Goal: Information Seeking & Learning: Learn about a topic

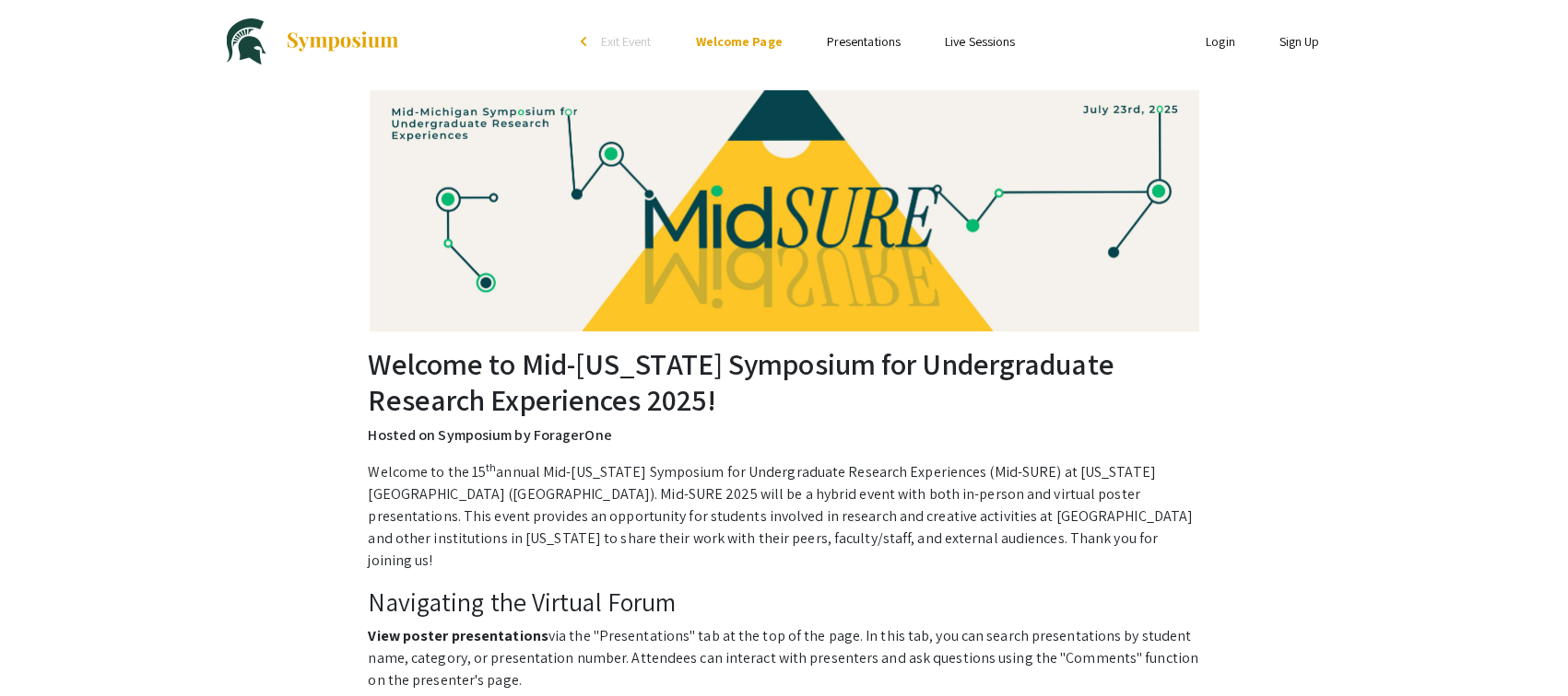
click at [873, 42] on link "Presentations" at bounding box center [863, 41] width 73 height 16
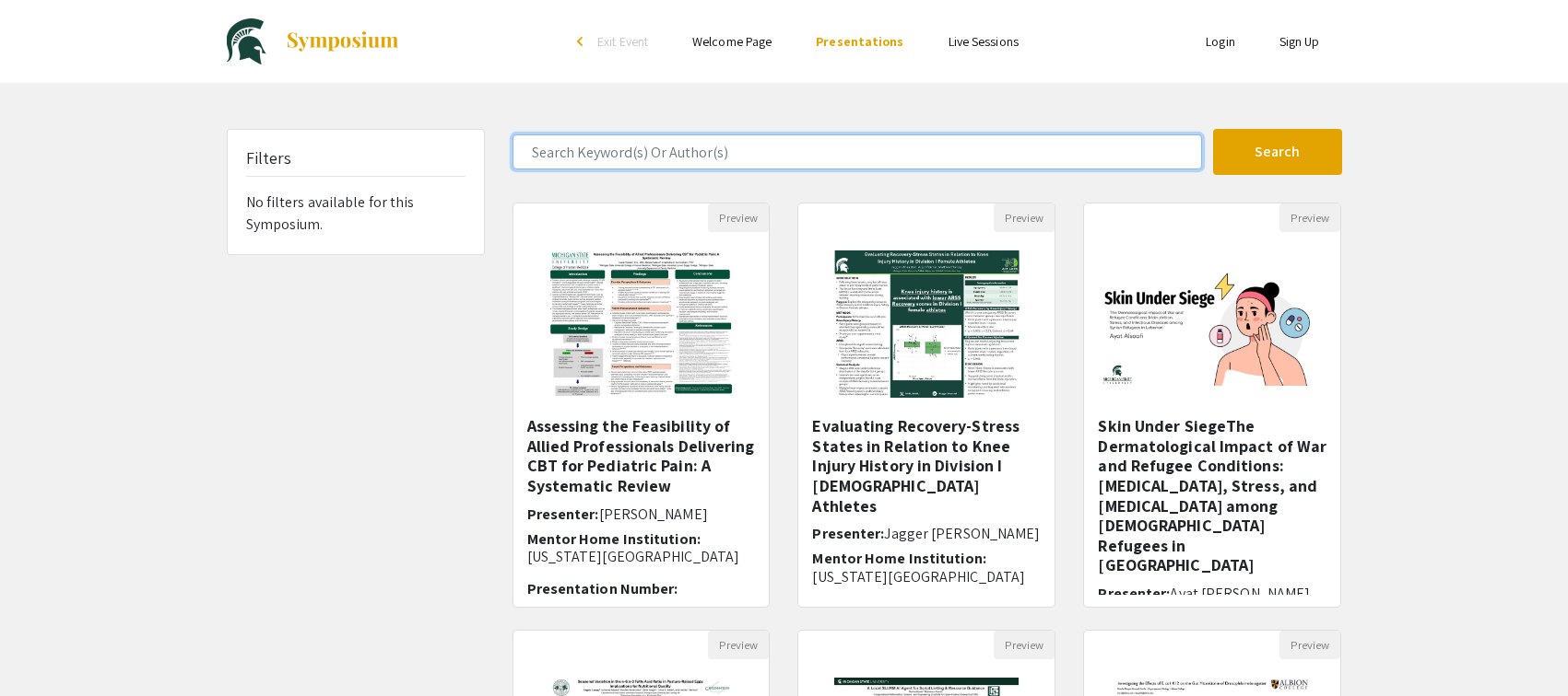
click at [776, 145] on input "Search Keyword(s) Or Author(s)" at bounding box center [857, 151] width 690 height 35
click at [1277, 152] on button "Search" at bounding box center [1277, 151] width 129 height 46
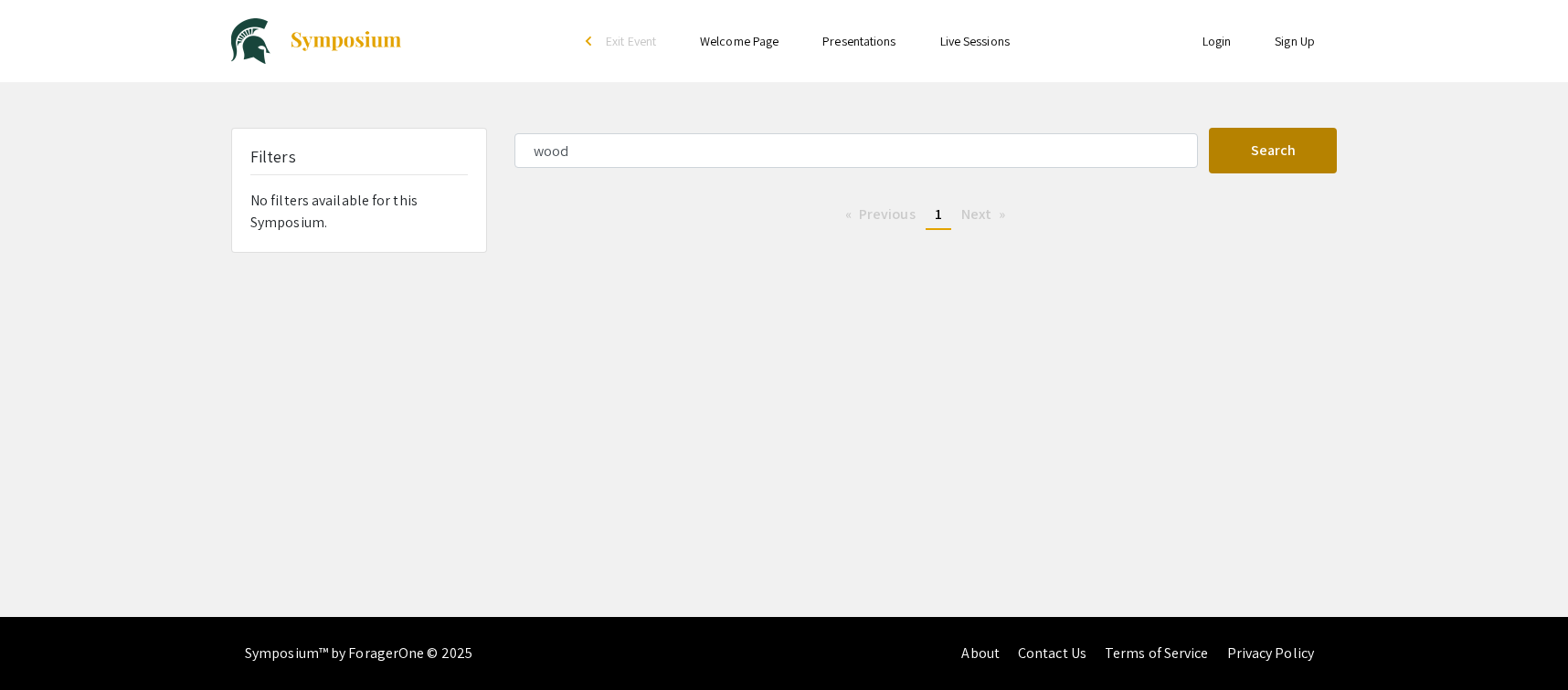
click at [1273, 146] on button "Search" at bounding box center [1272, 150] width 128 height 45
click at [938, 214] on span "1" at bounding box center [939, 214] width 8 height 19
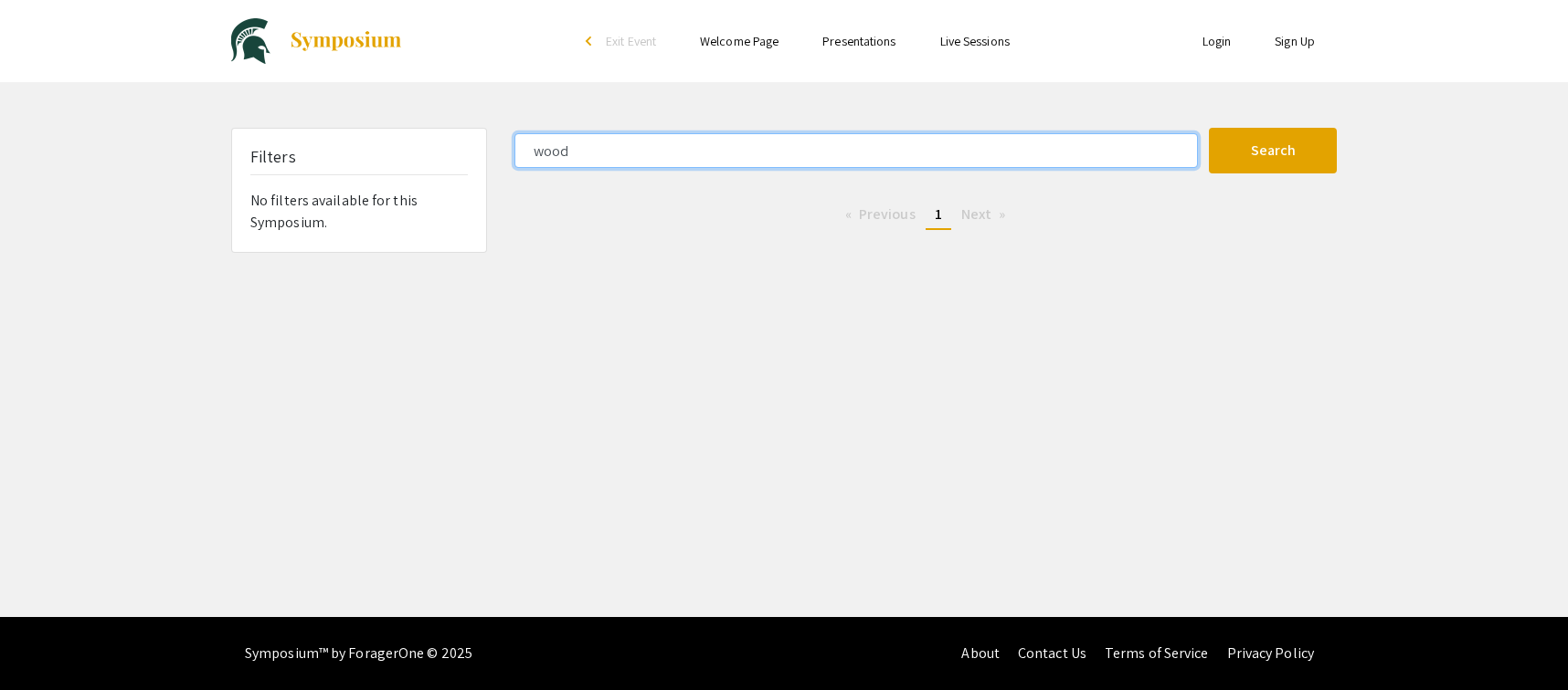
click at [587, 151] on input "wood" at bounding box center [857, 150] width 684 height 35
drag, startPoint x: 570, startPoint y: 155, endPoint x: 505, endPoint y: 147, distance: 65.5
click at [505, 147] on div "wood" at bounding box center [855, 150] width 708 height 35
type input "[PERSON_NAME] [PERSON_NAME]"
click at [1273, 151] on button "Search" at bounding box center [1272, 150] width 128 height 45
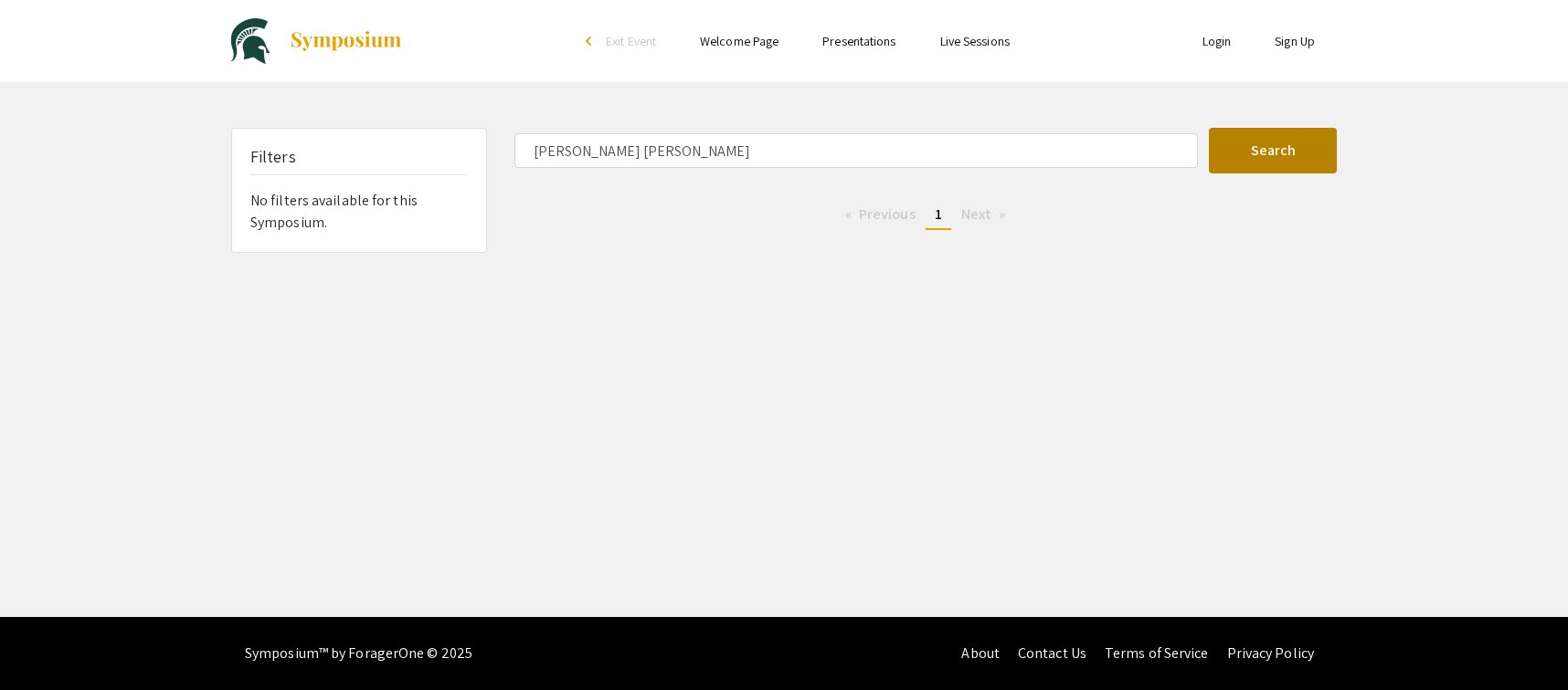
click at [1300, 160] on button "Search" at bounding box center [1272, 150] width 128 height 45
click at [1218, 42] on link "Login" at bounding box center [1217, 41] width 29 height 16
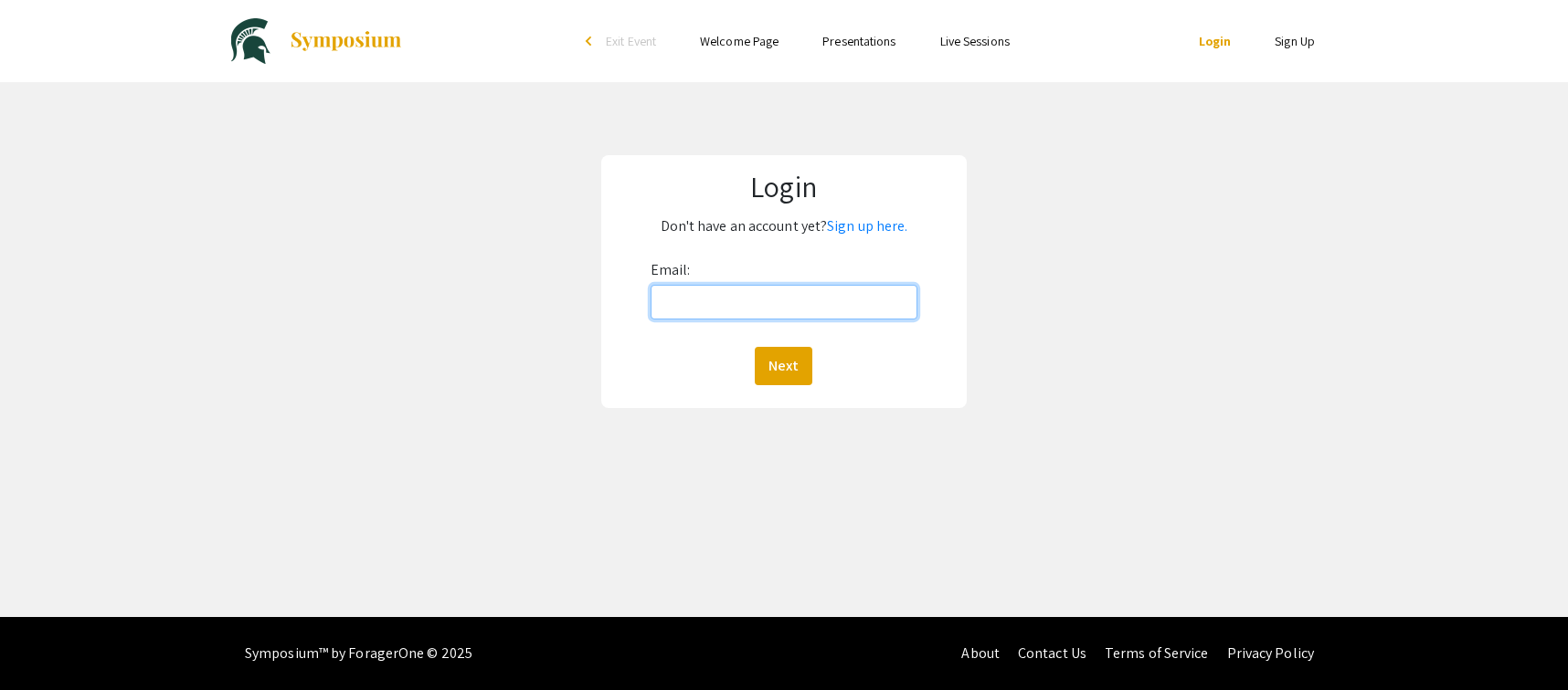
click at [900, 303] on input "Email:" at bounding box center [784, 302] width 267 height 35
type input "evered"
drag, startPoint x: 640, startPoint y: 300, endPoint x: 617, endPoint y: 301, distance: 23.0
click at [617, 301] on form "Email: evered Next" at bounding box center [784, 320] width 334 height 129
click at [1264, 312] on div "Login Don't have an account yet? Sign up here. Email: Next" at bounding box center [783, 281] width 1595 height 399
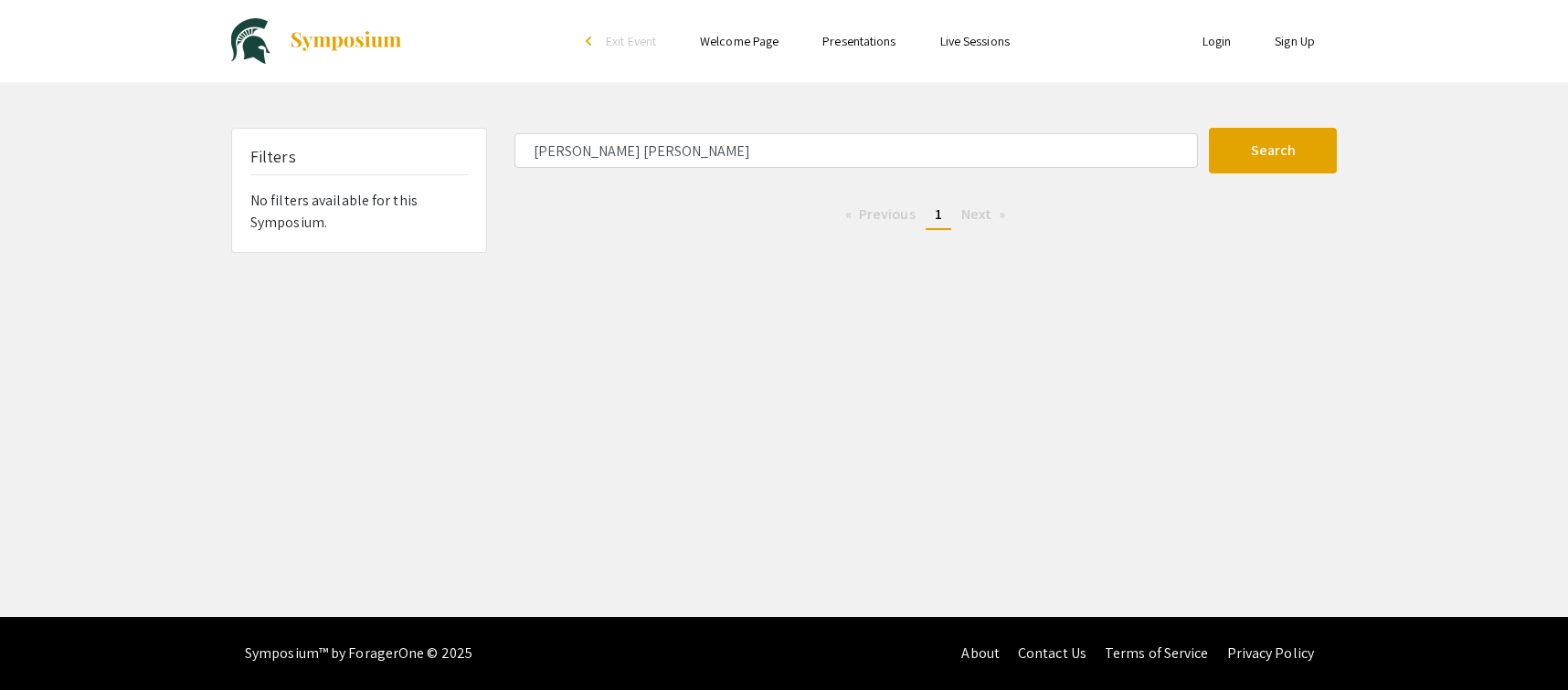
click at [845, 42] on link "Presentations" at bounding box center [859, 41] width 73 height 16
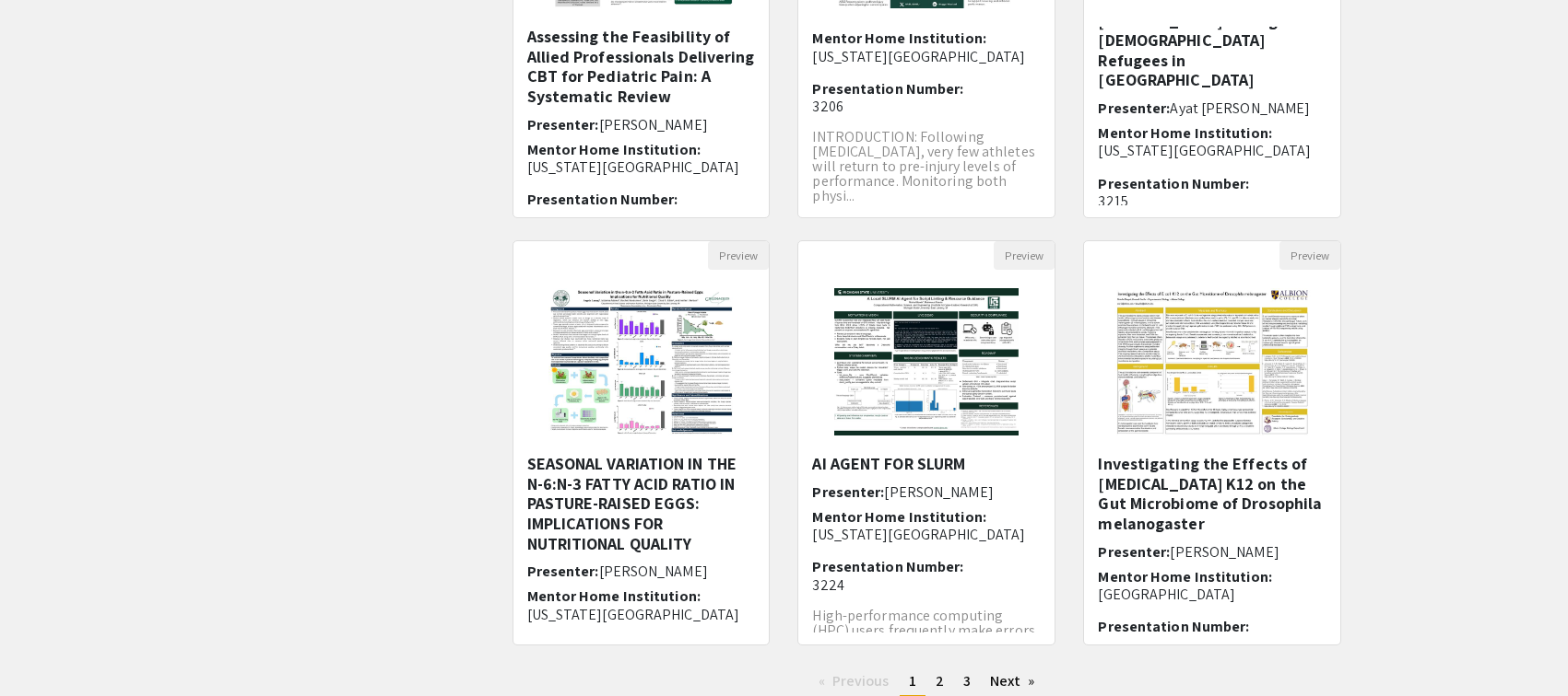
scroll to position [526, 0]
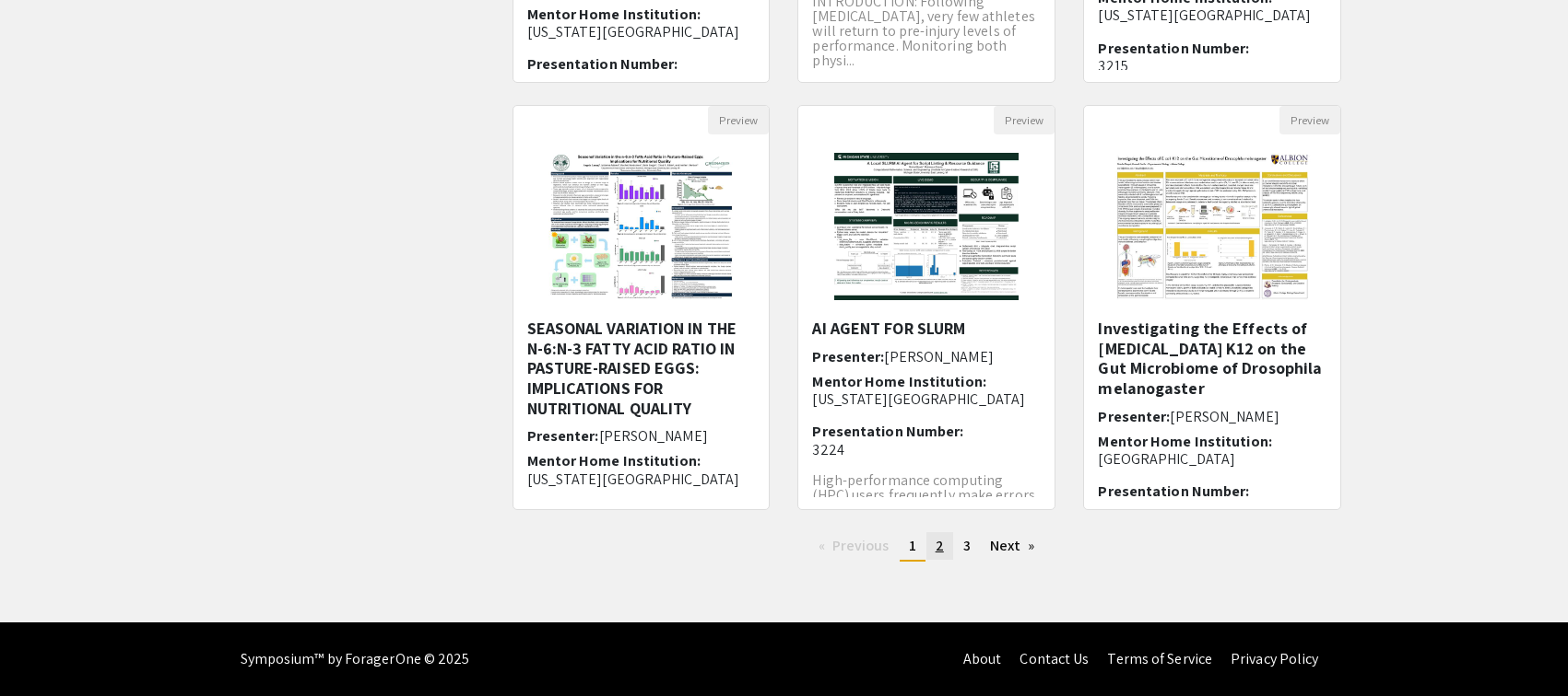
click at [939, 546] on span "2" at bounding box center [939, 546] width 9 height 19
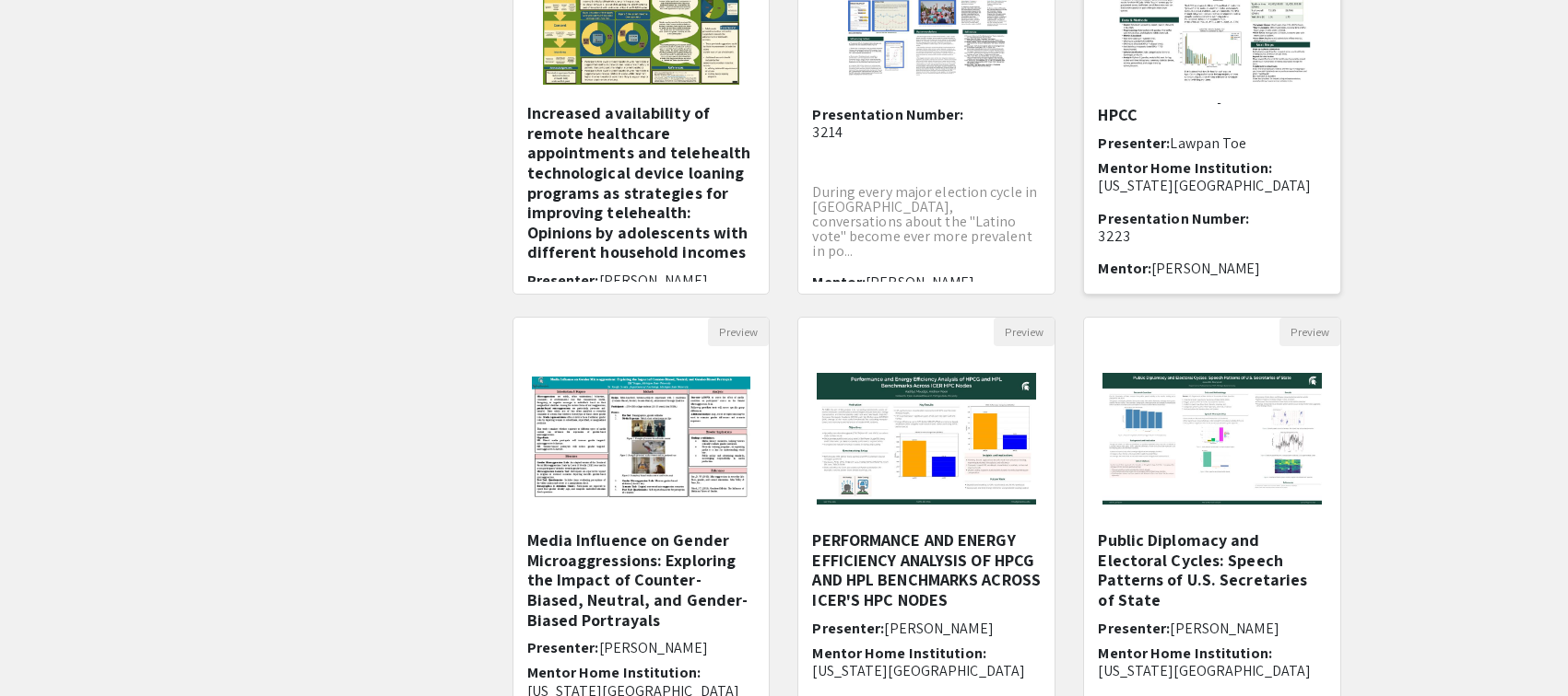
scroll to position [491, 0]
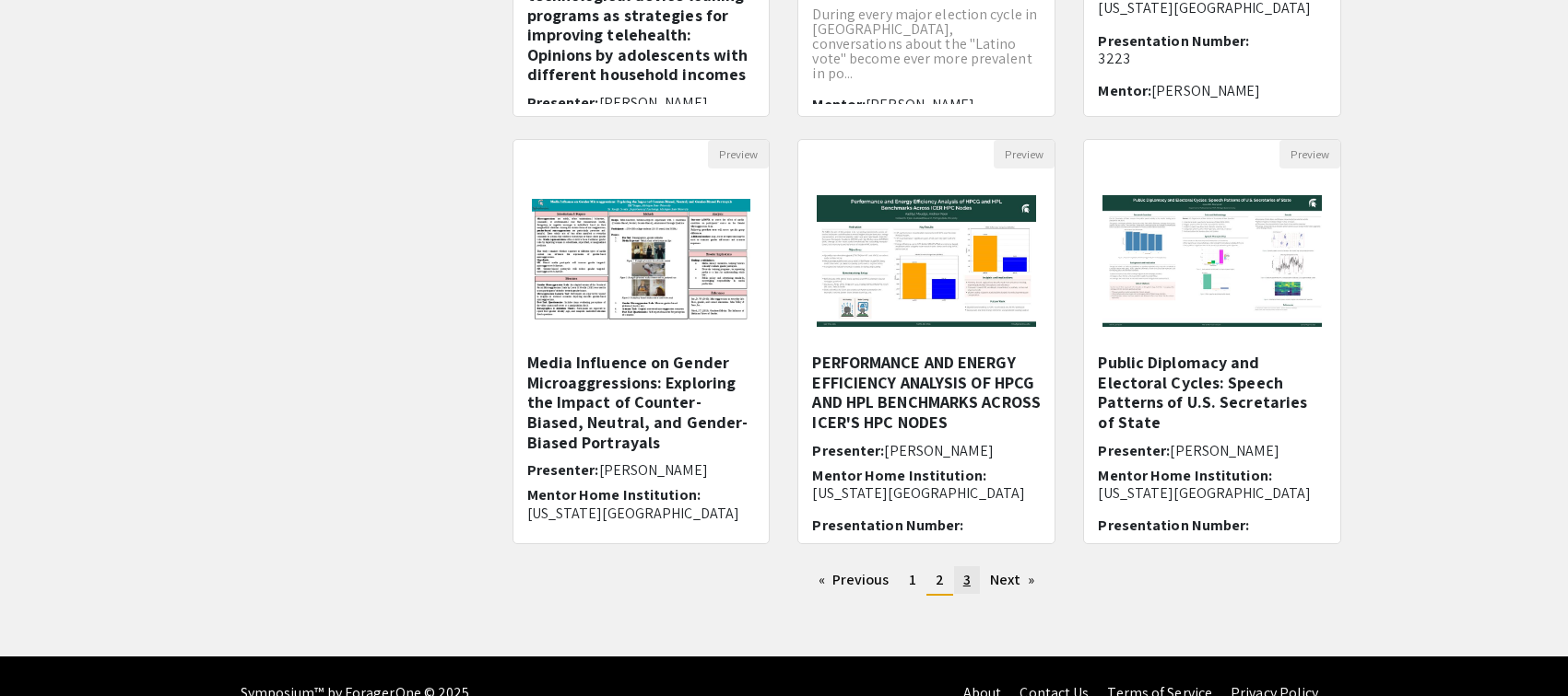
click at [966, 579] on span "3" at bounding box center [967, 580] width 8 height 19
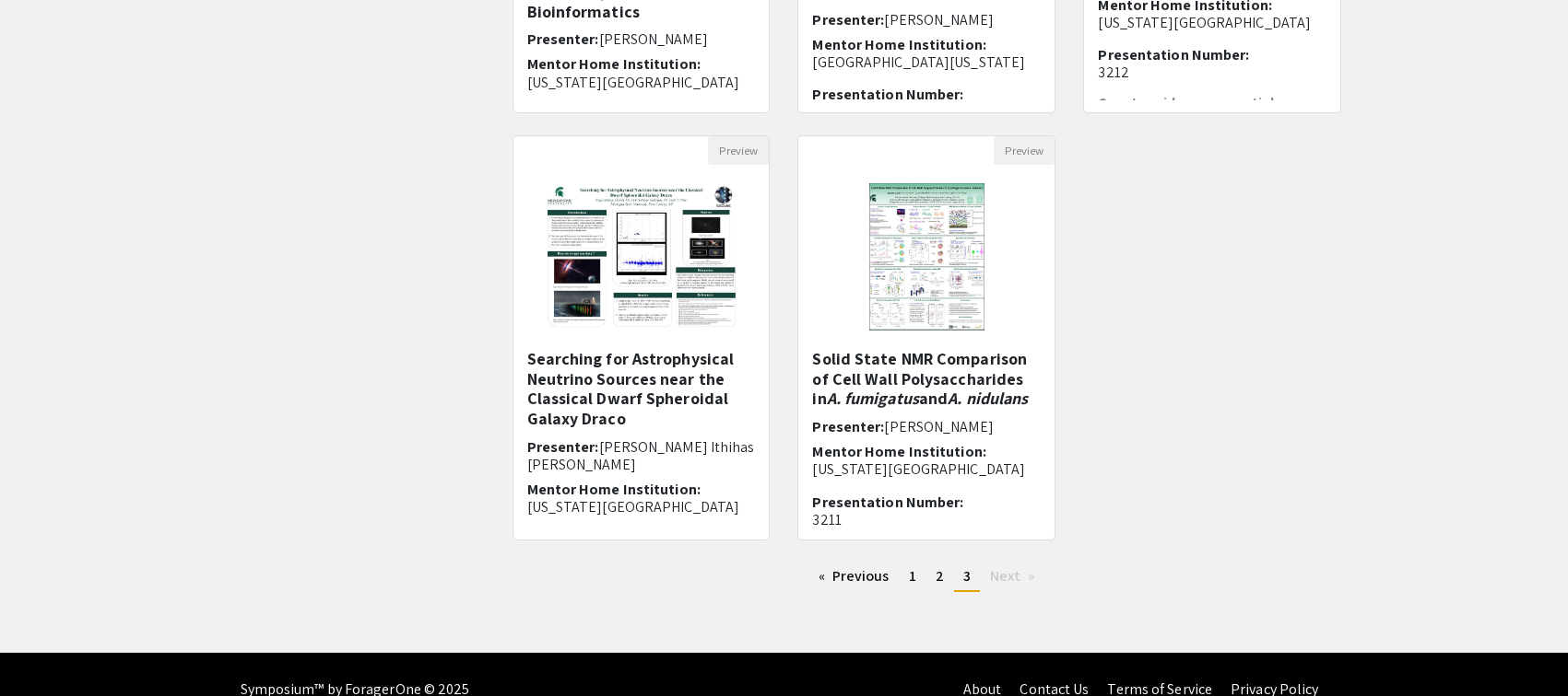
scroll to position [526, 0]
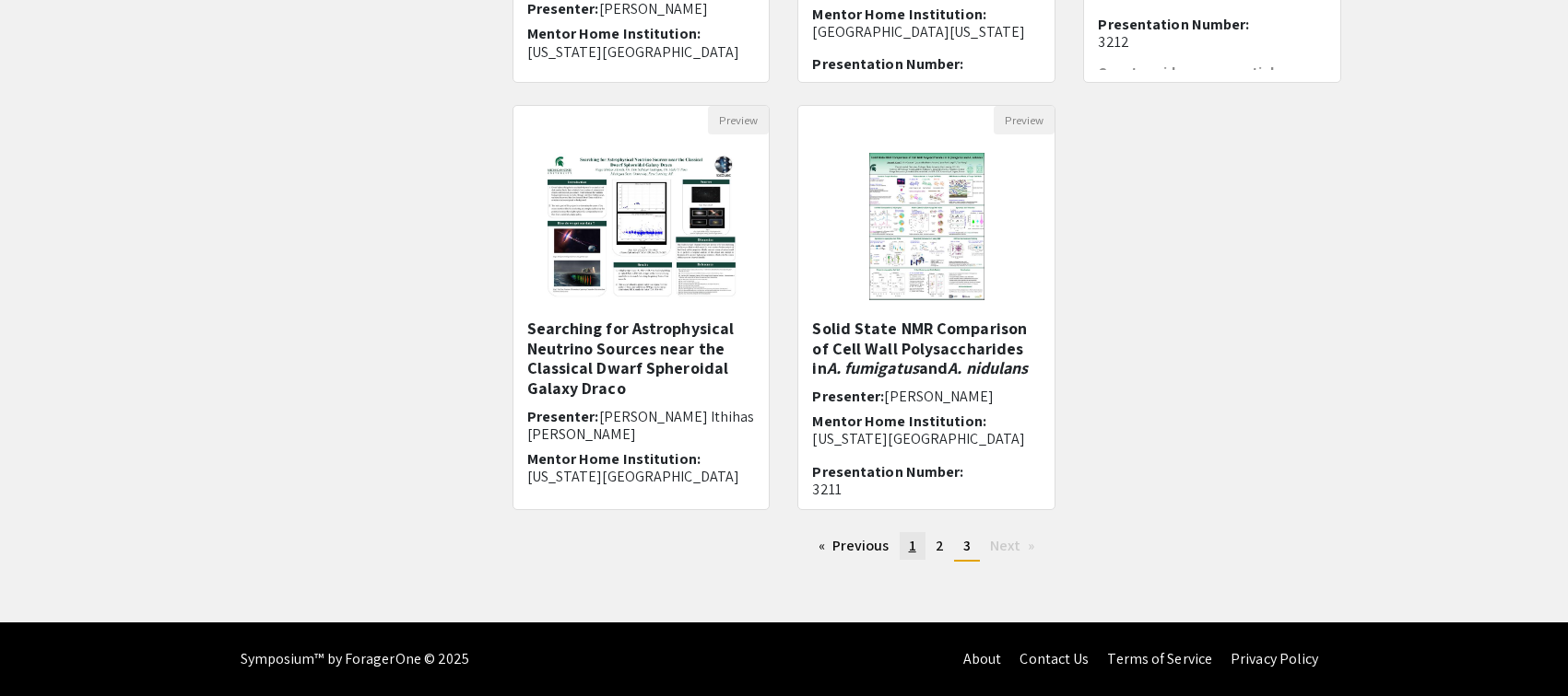
click at [909, 547] on span "1" at bounding box center [913, 546] width 8 height 19
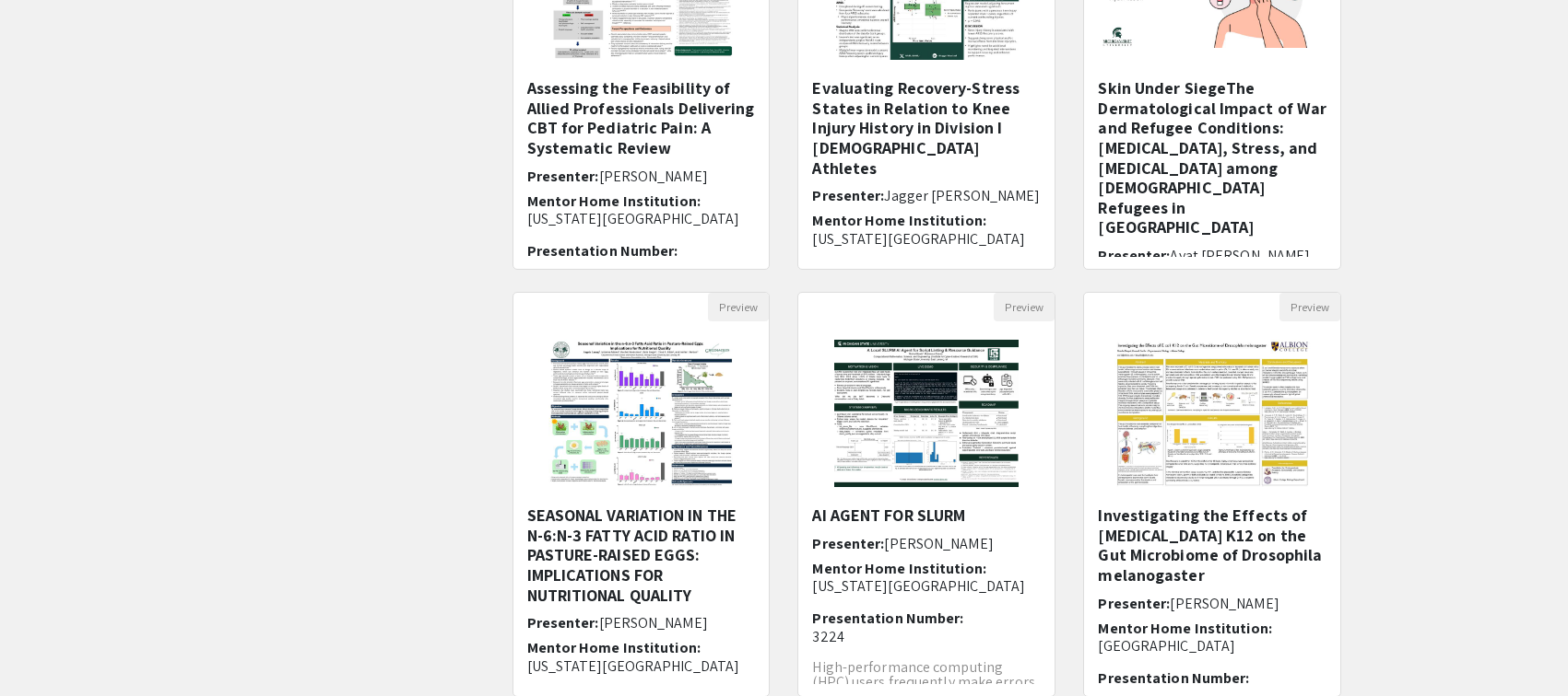
scroll to position [526, 0]
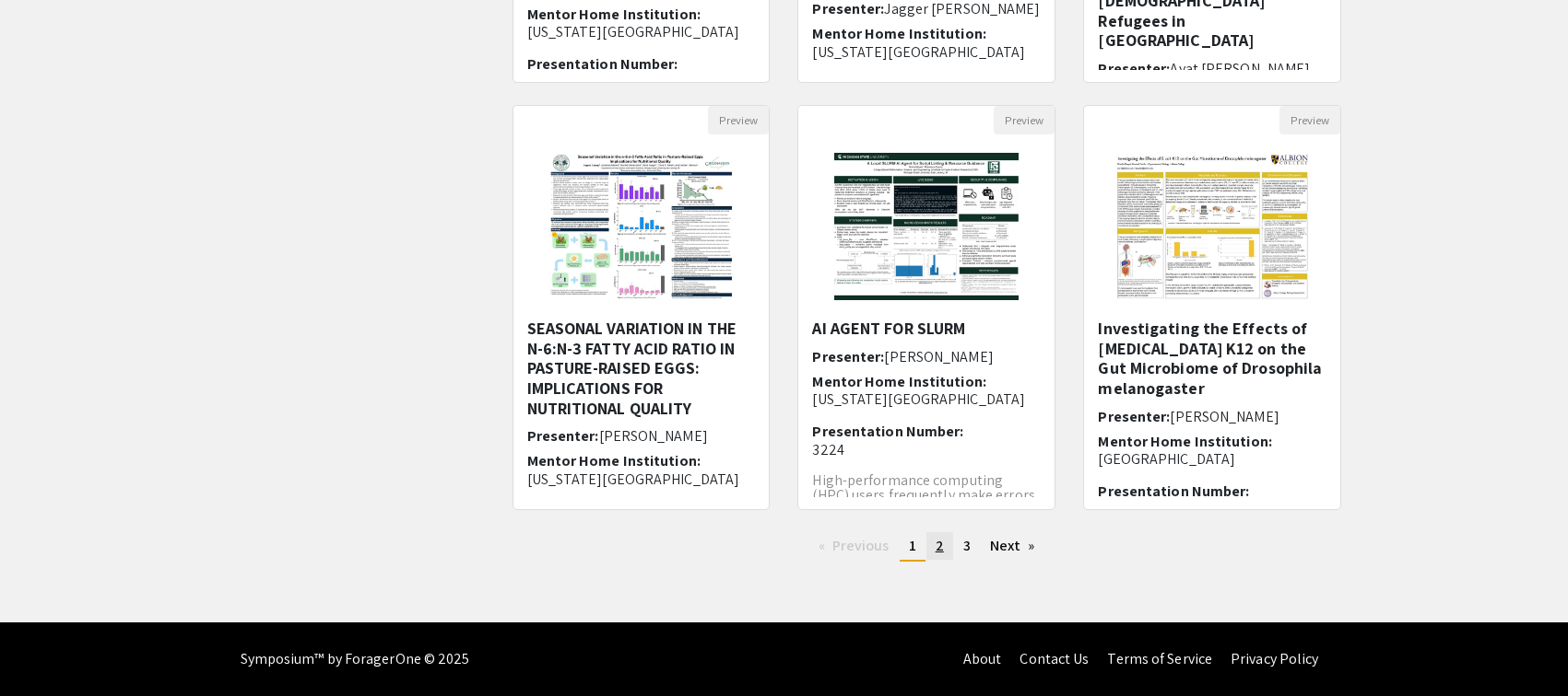
click at [941, 547] on span "2" at bounding box center [939, 546] width 9 height 19
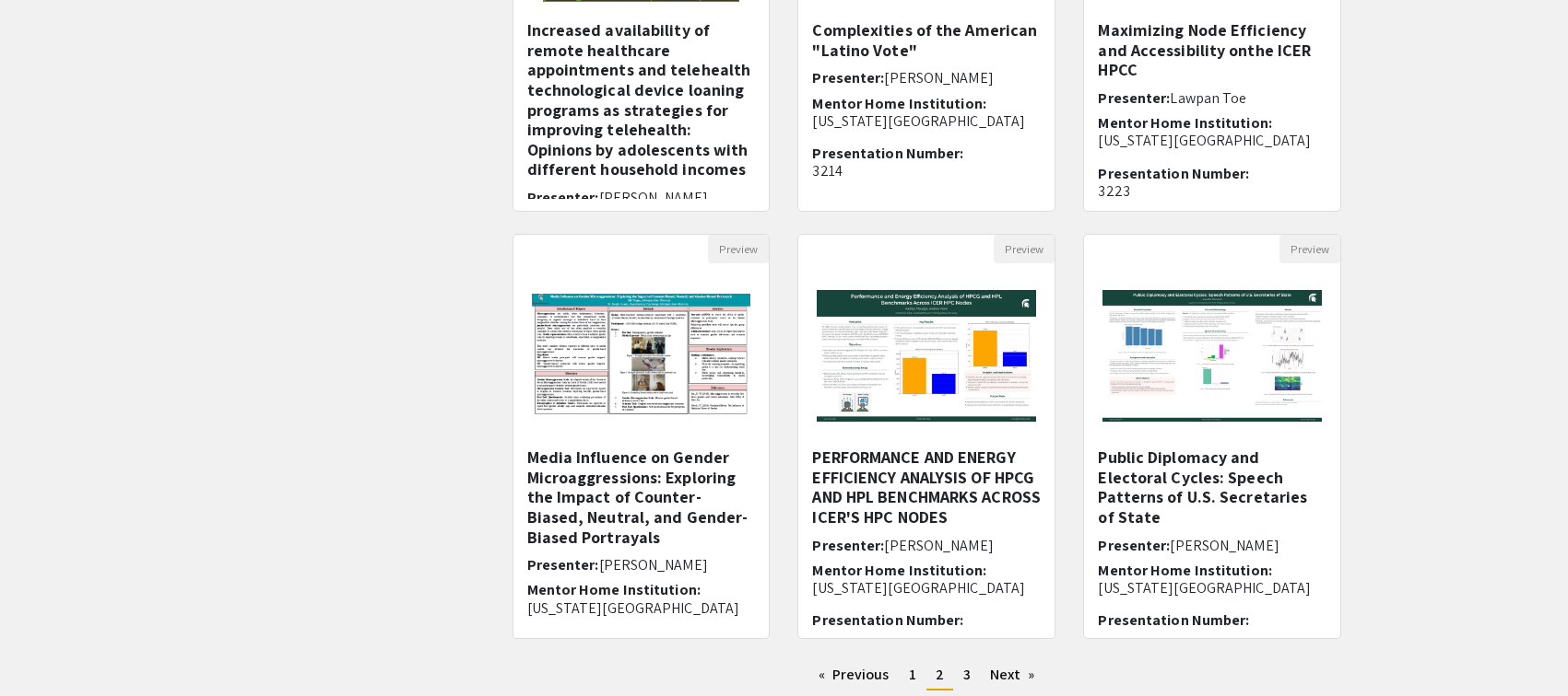
scroll to position [526, 0]
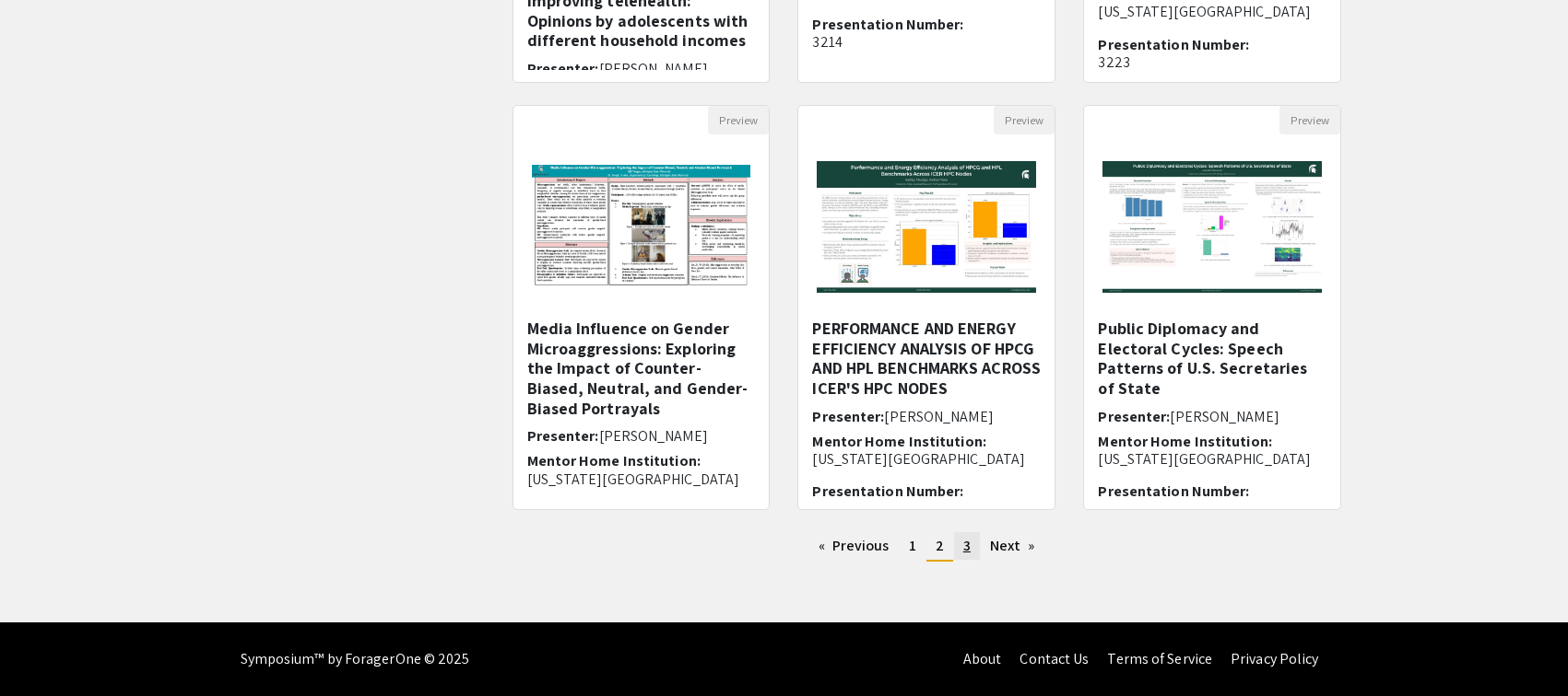
click at [964, 550] on span "3" at bounding box center [967, 546] width 8 height 19
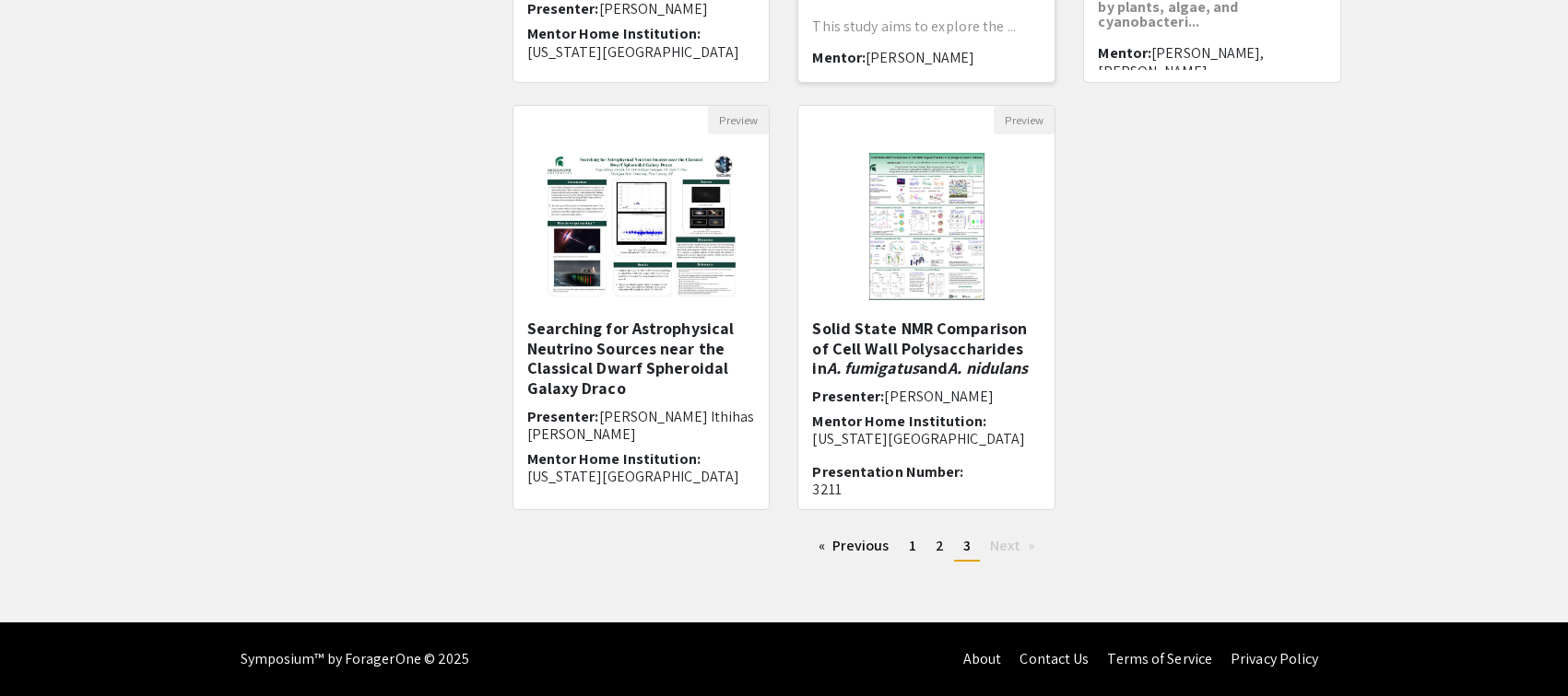
scroll to position [127, 0]
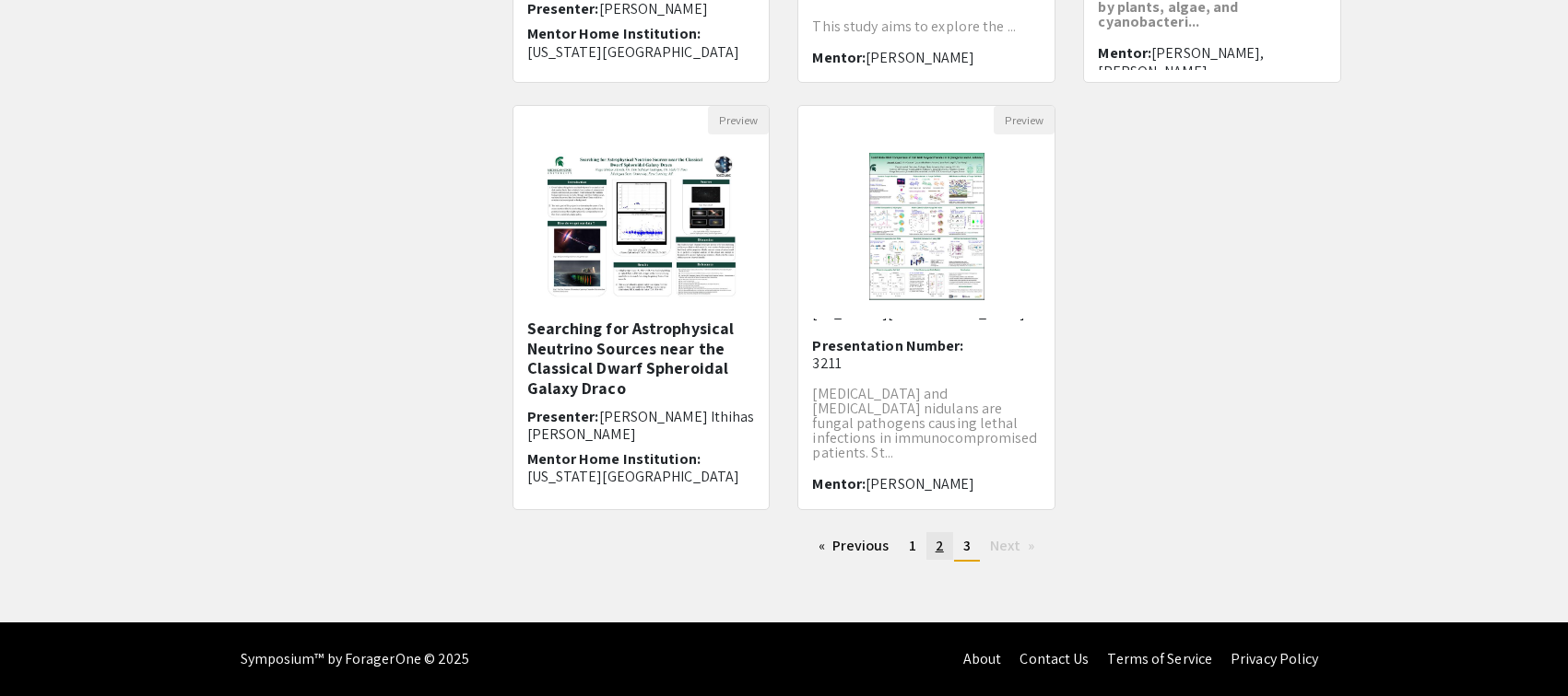
click at [942, 550] on span "2" at bounding box center [939, 546] width 9 height 19
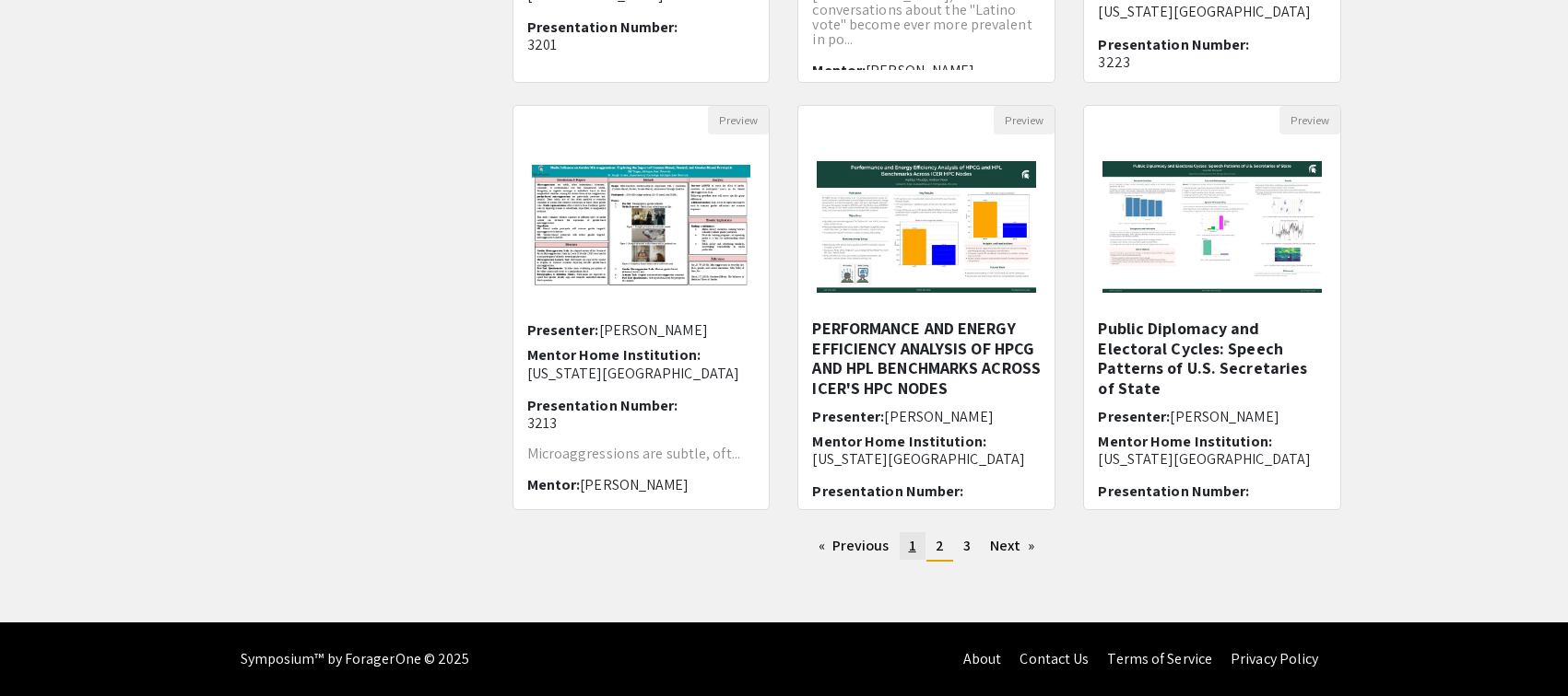
click at [916, 551] on link "page 1" at bounding box center [912, 546] width 26 height 28
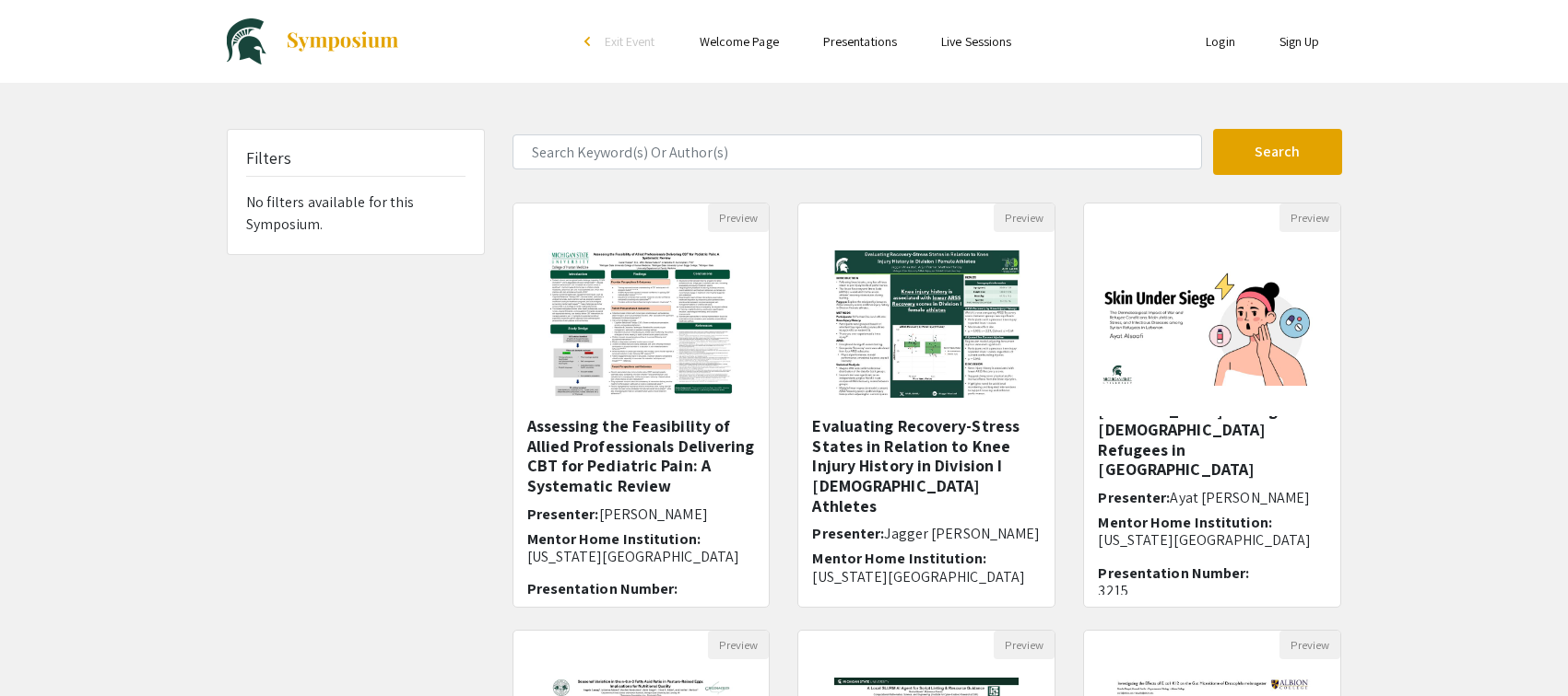
click at [972, 42] on link "Live Sessions" at bounding box center [976, 41] width 70 height 16
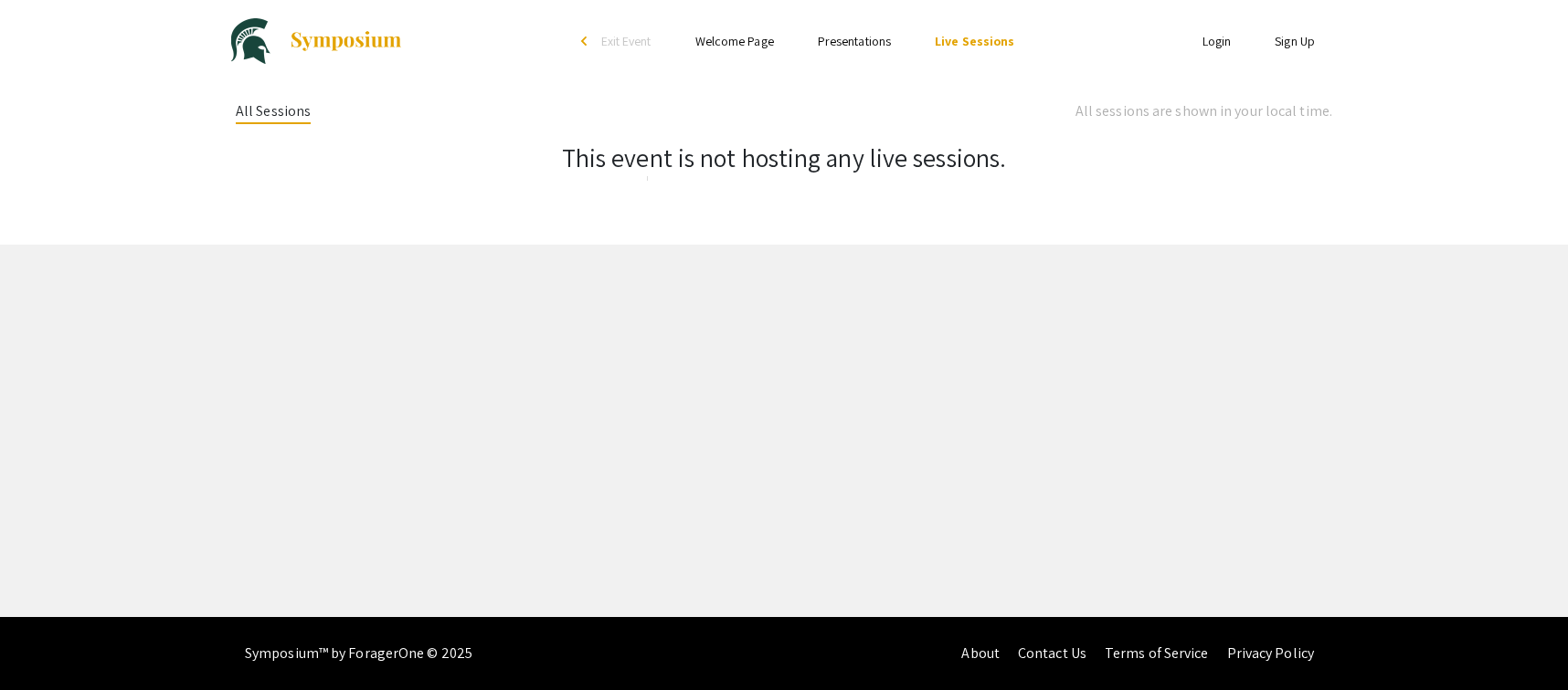
click at [858, 42] on link "Presentations" at bounding box center [854, 41] width 73 height 16
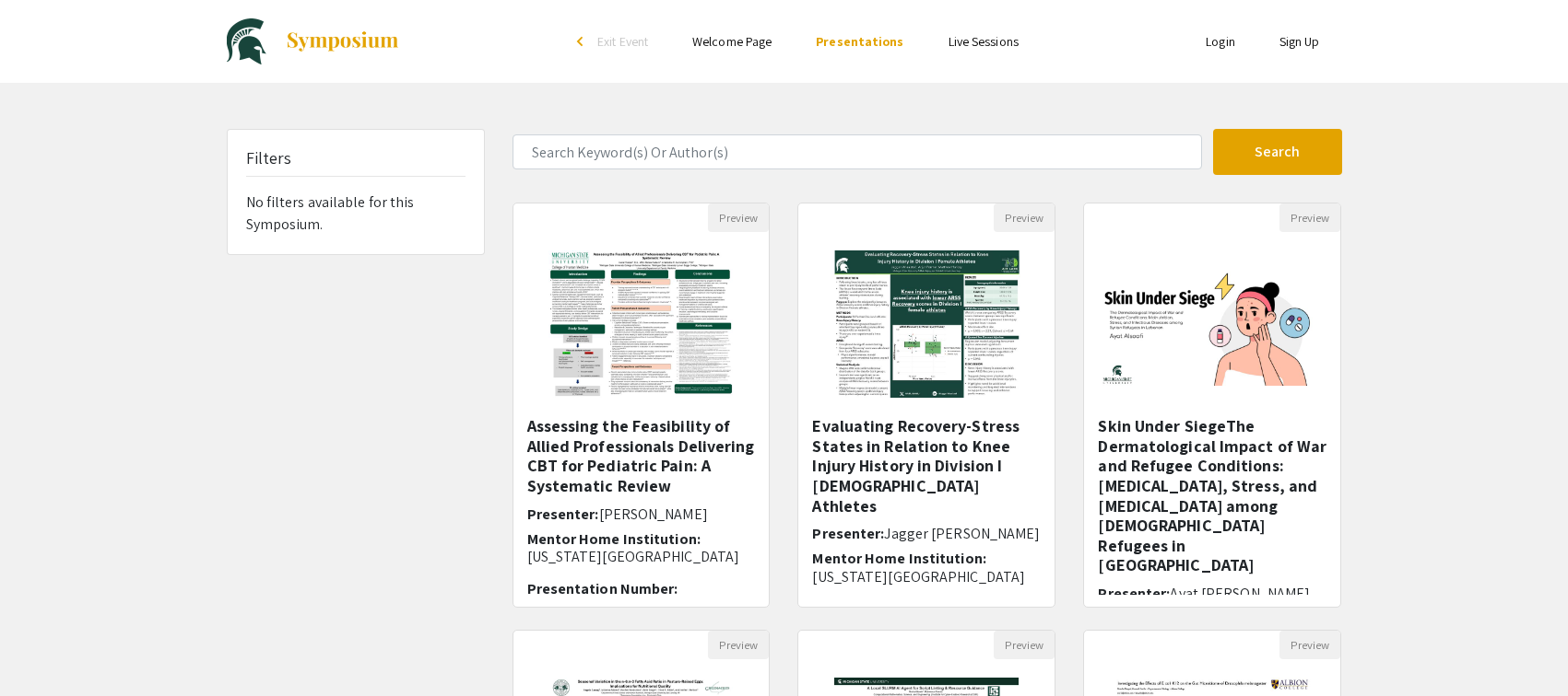
click at [736, 42] on link "Welcome Page" at bounding box center [732, 41] width 79 height 16
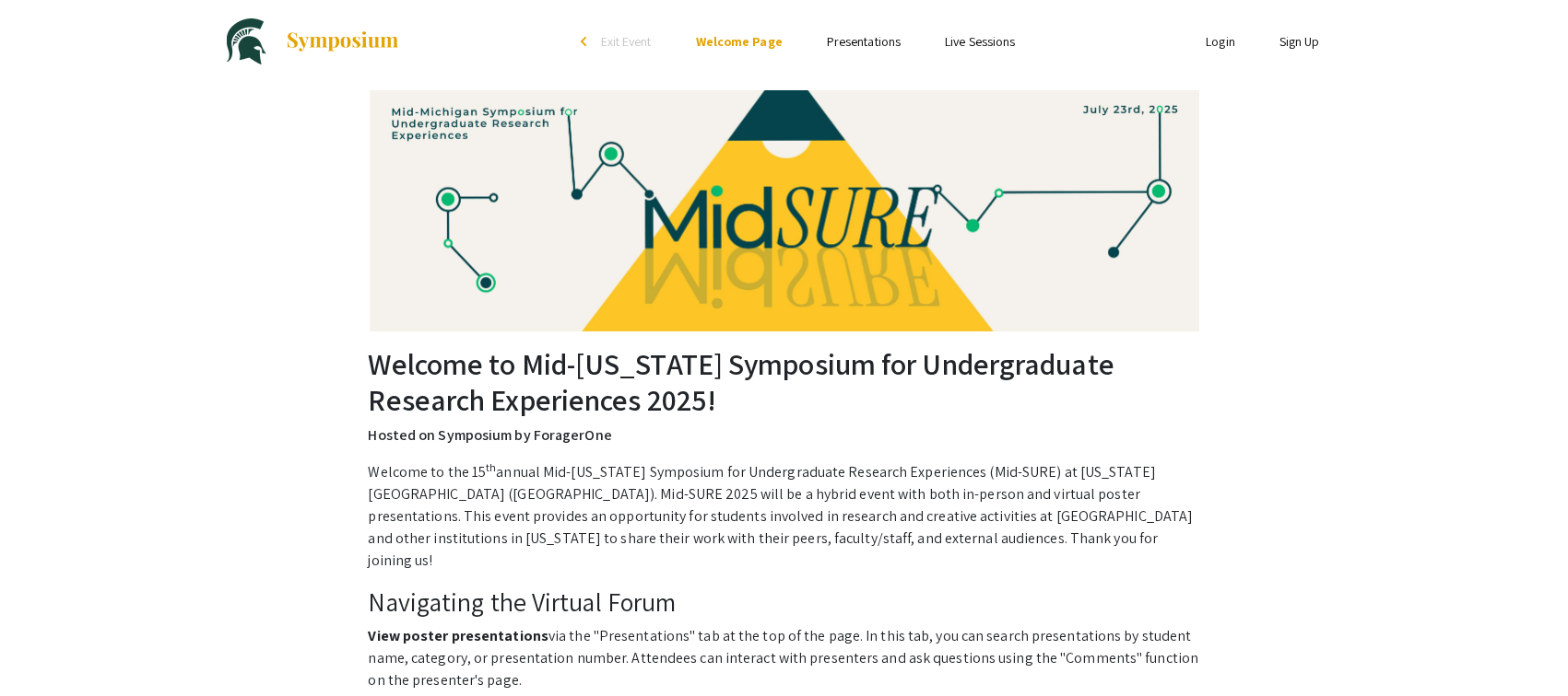
click at [359, 43] on img at bounding box center [342, 41] width 115 height 22
click at [844, 44] on link "Presentations" at bounding box center [863, 41] width 73 height 16
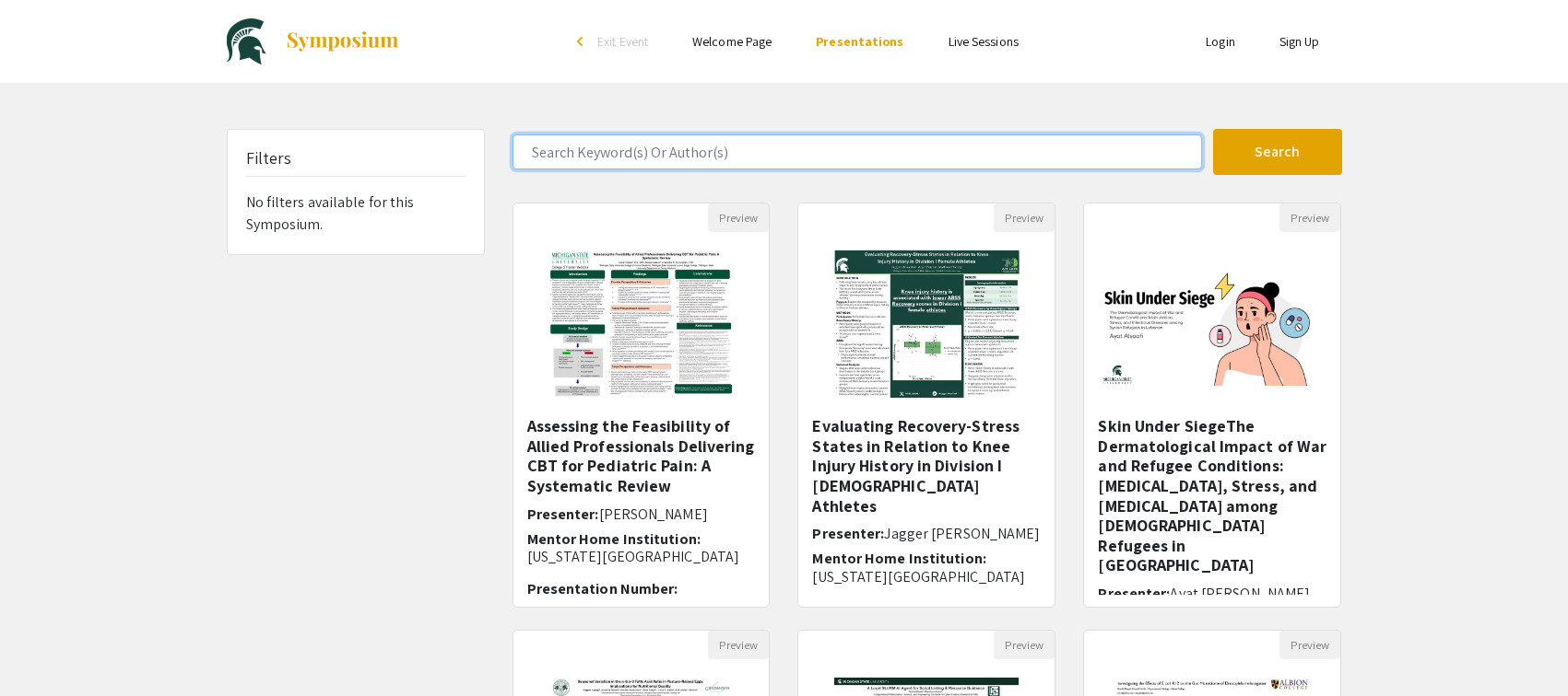
click at [766, 149] on input "Search Keyword(s) Or Author(s)" at bounding box center [857, 151] width 690 height 35
type input "prohibition"
click at [1277, 152] on button "Search" at bounding box center [1277, 151] width 129 height 46
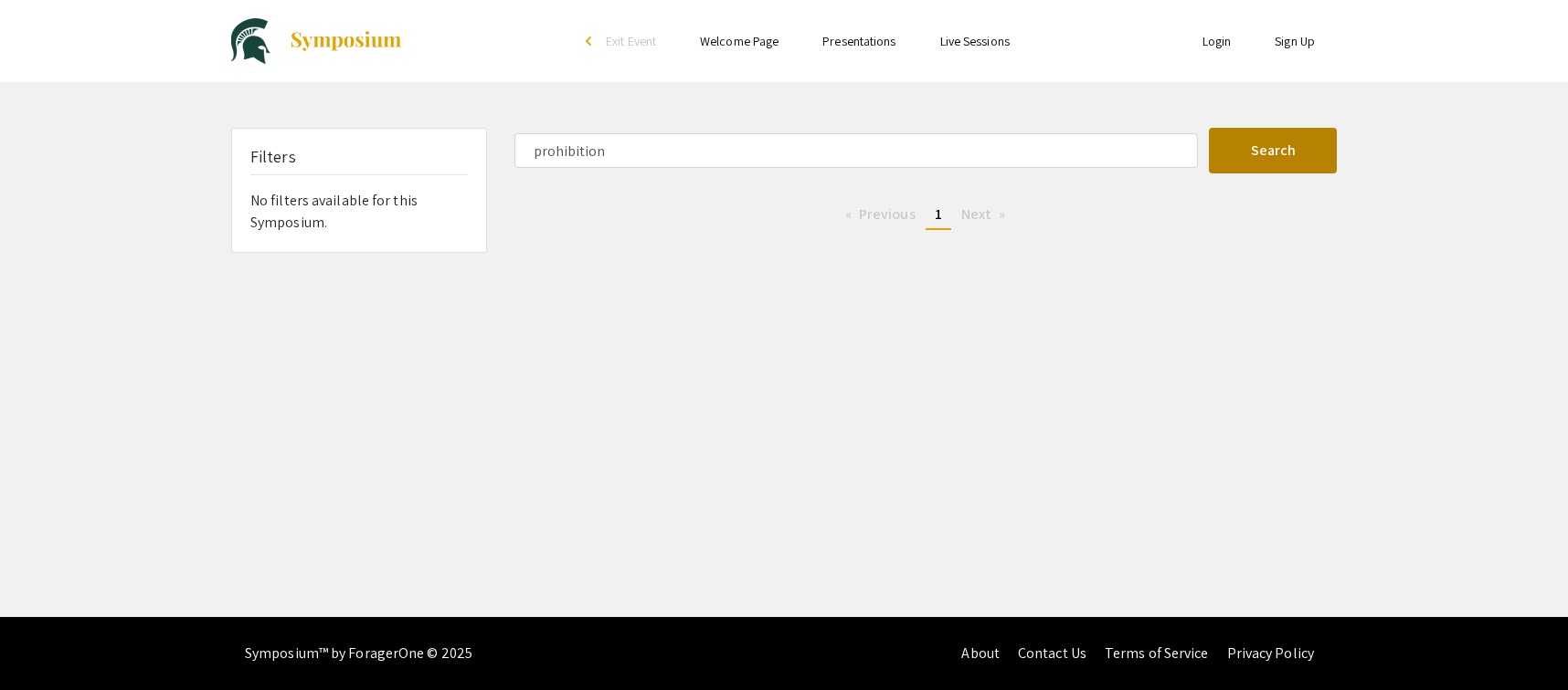
click at [1275, 140] on button "Search" at bounding box center [1272, 150] width 128 height 45
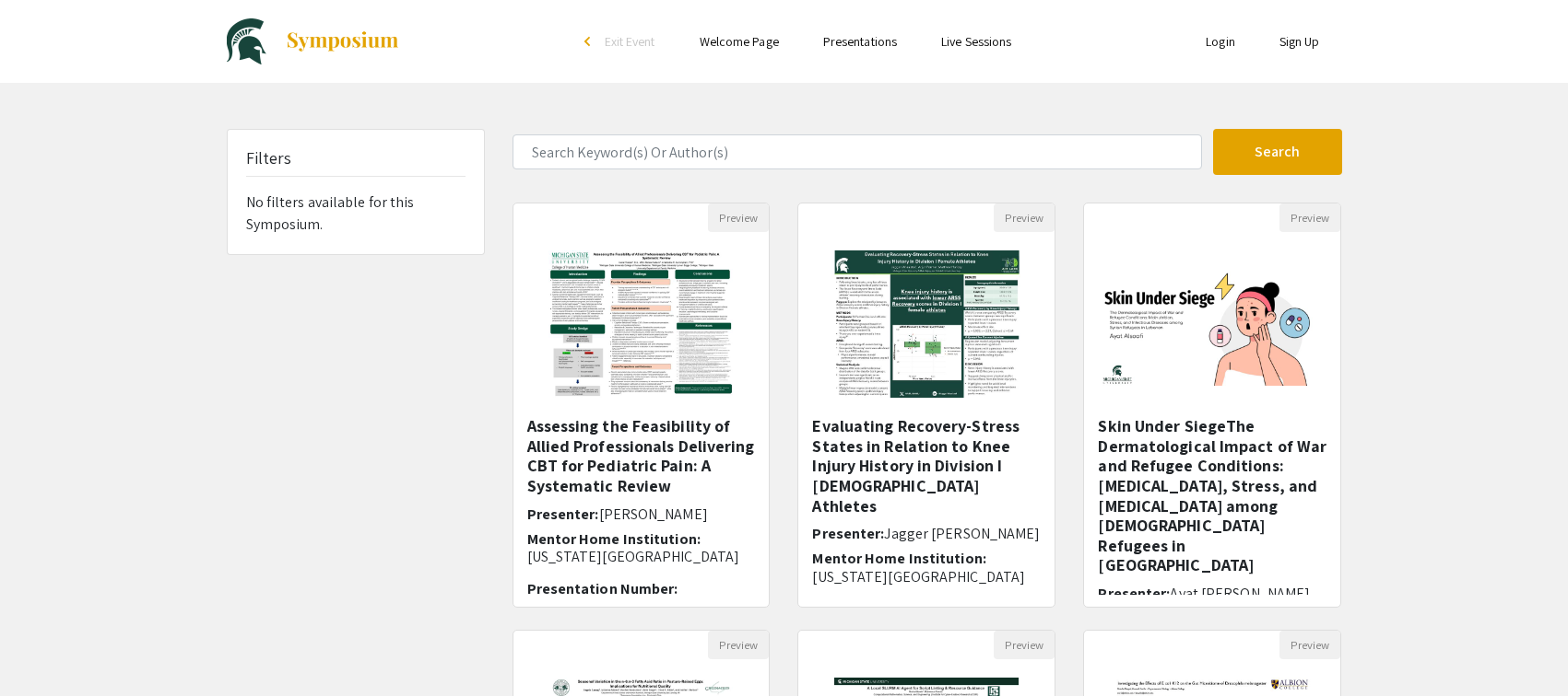
scroll to position [526, 0]
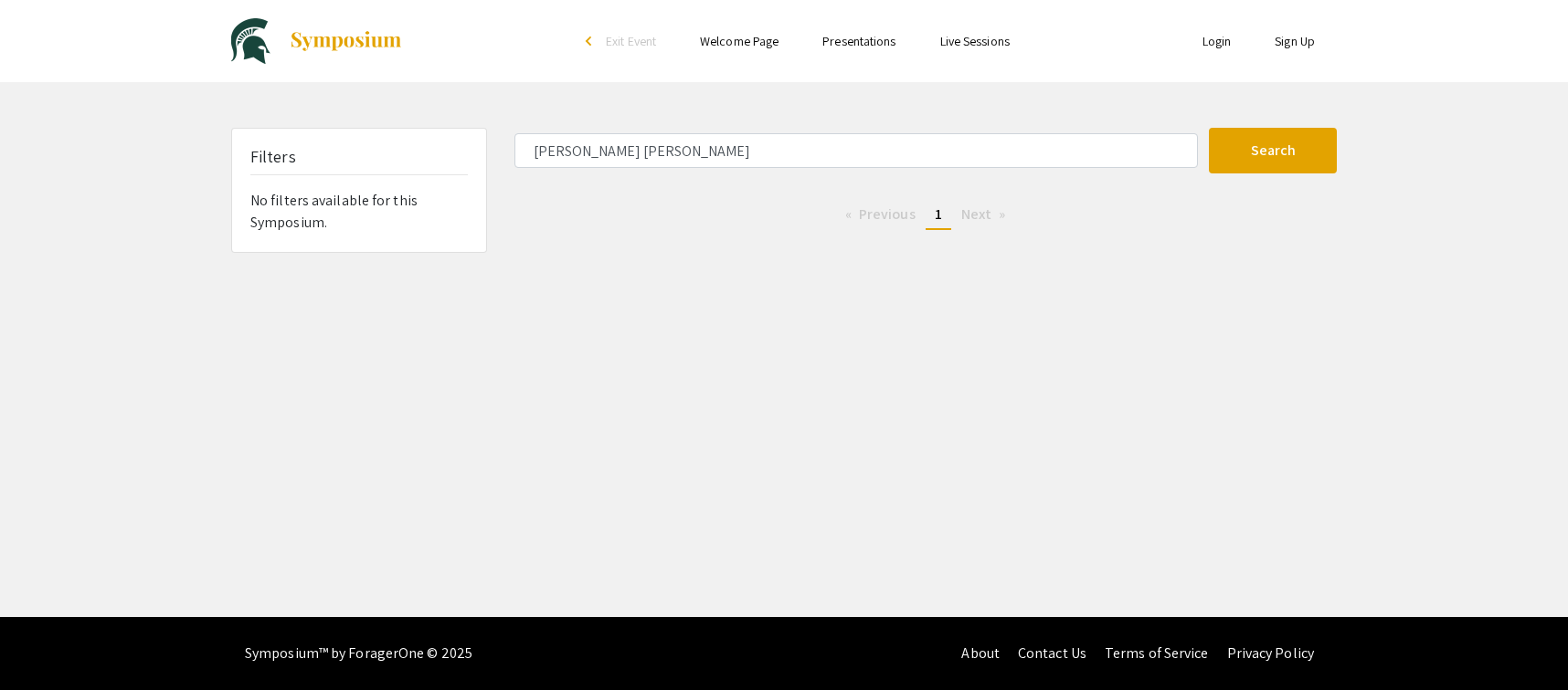
type input "wood"
